Goal: Task Accomplishment & Management: Manage account settings

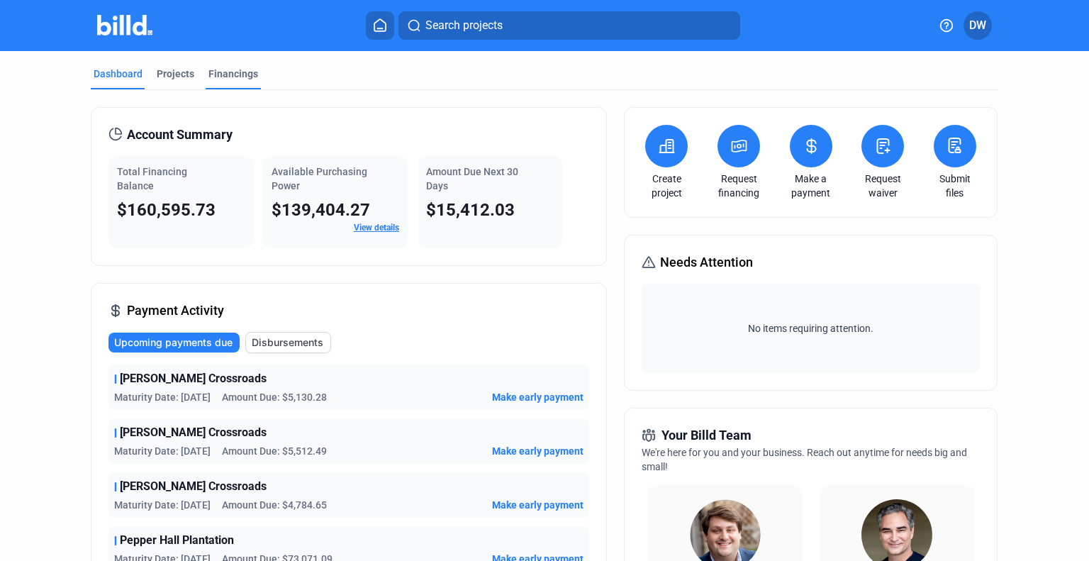
click at [237, 78] on div "Financings" at bounding box center [233, 74] width 50 height 14
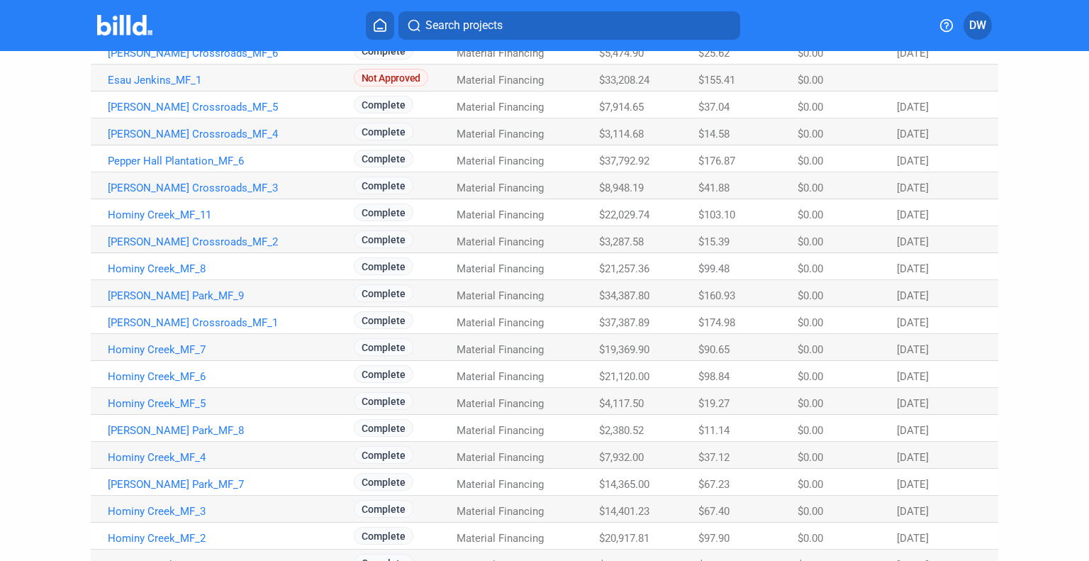
scroll to position [284, 0]
